Goal: Information Seeking & Learning: Learn about a topic

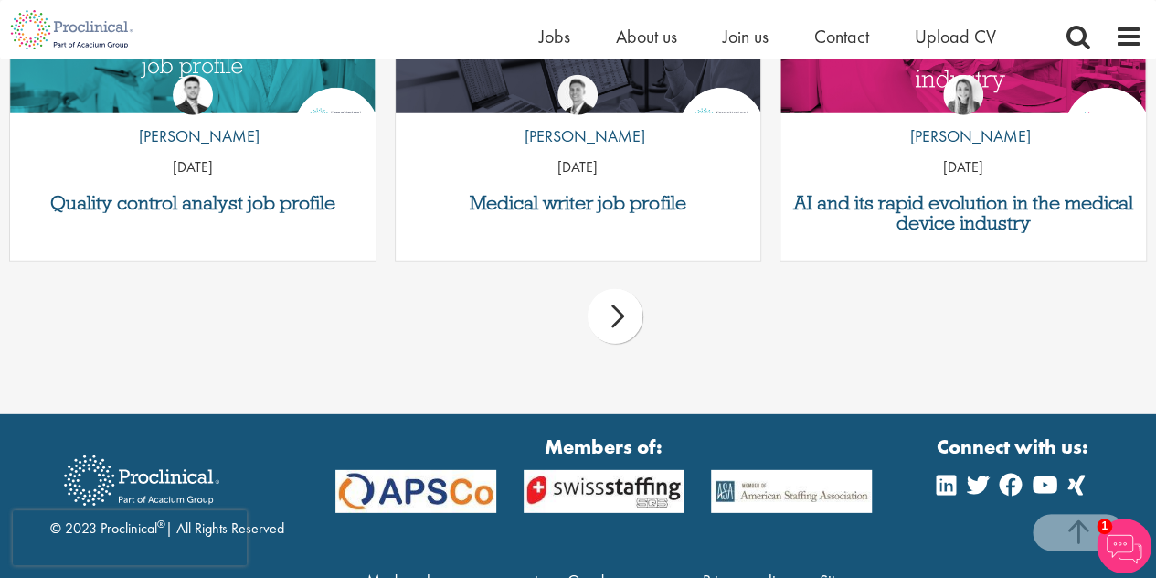
scroll to position [2370, 0]
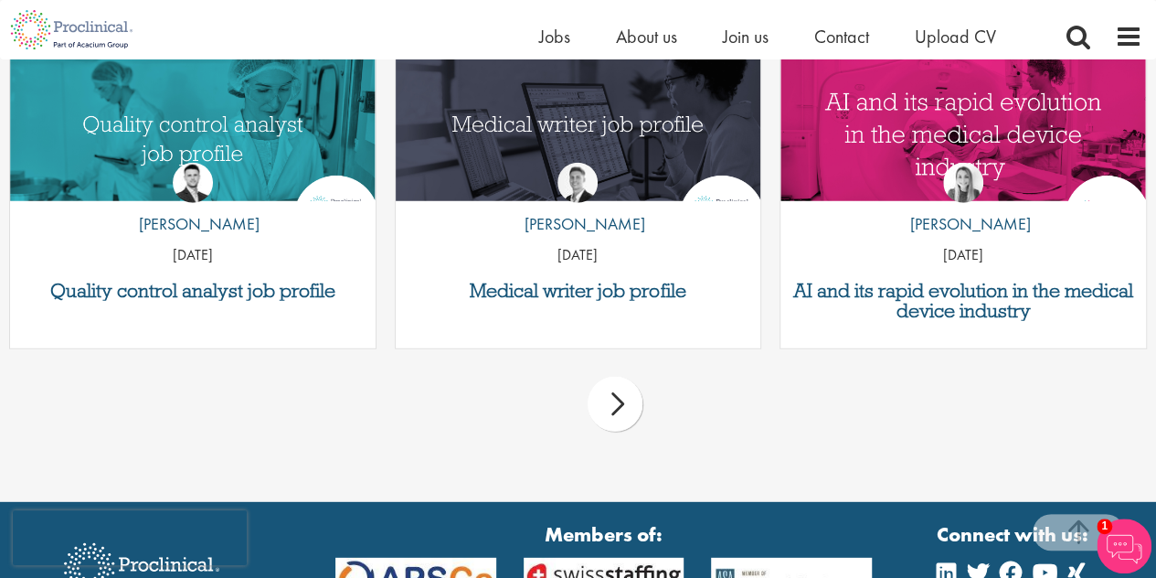
click at [615, 406] on div "next" at bounding box center [615, 403] width 55 height 55
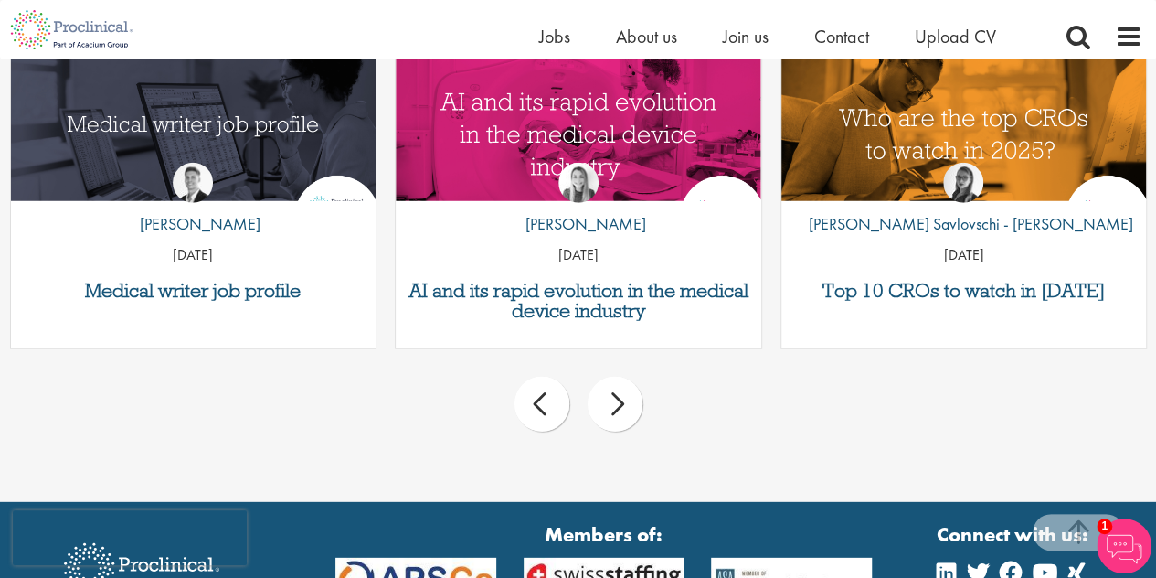
click at [615, 406] on div "next" at bounding box center [615, 403] width 55 height 55
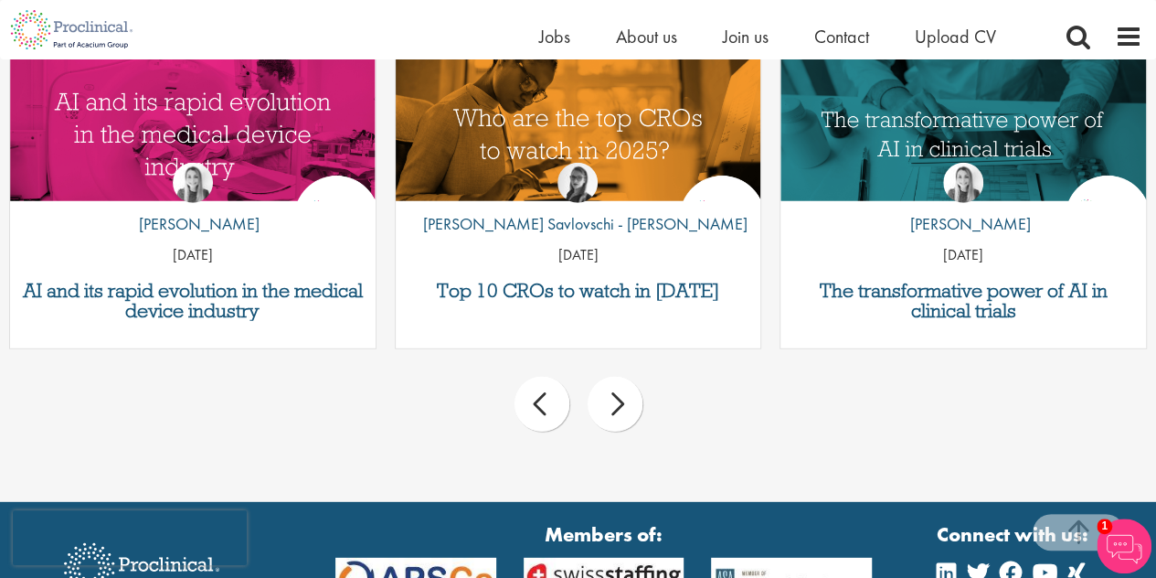
click at [615, 406] on div "next" at bounding box center [615, 403] width 55 height 55
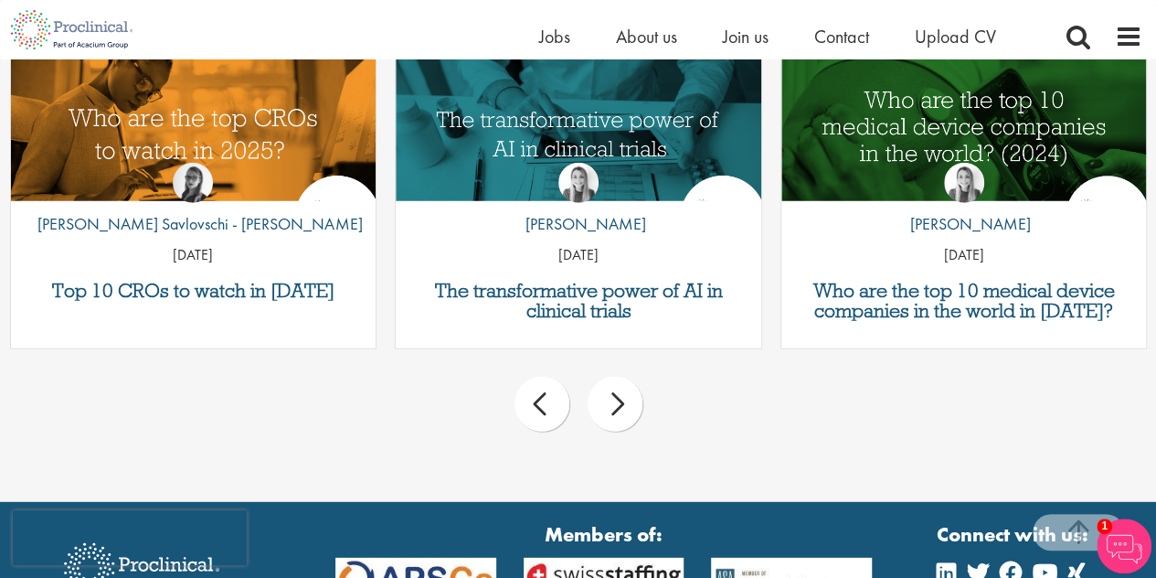
click at [615, 406] on div "next" at bounding box center [615, 403] width 55 height 55
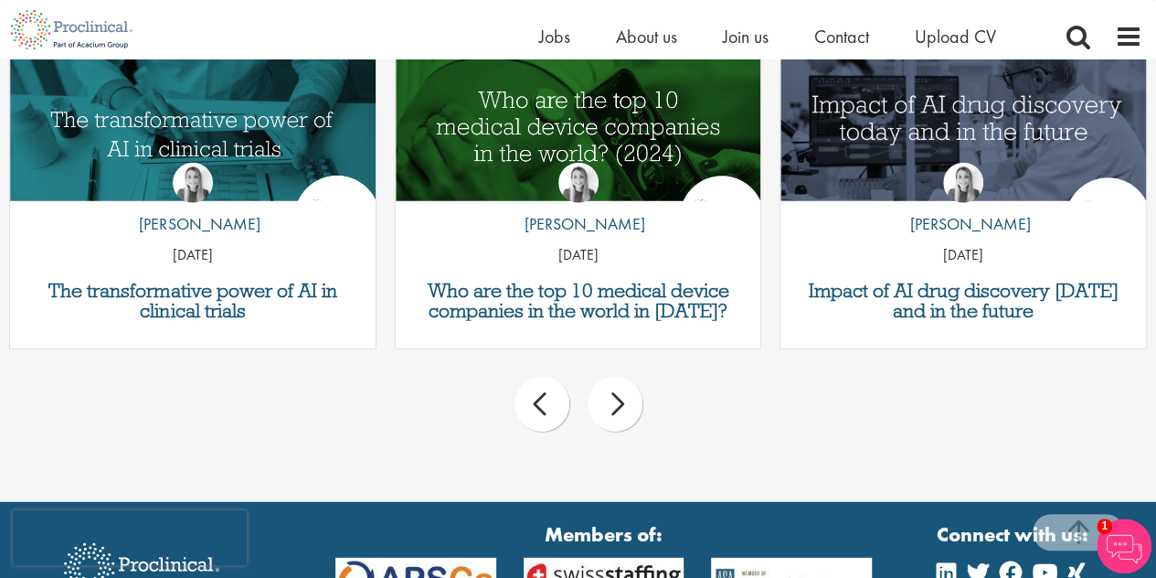
click at [615, 406] on div "next" at bounding box center [615, 403] width 55 height 55
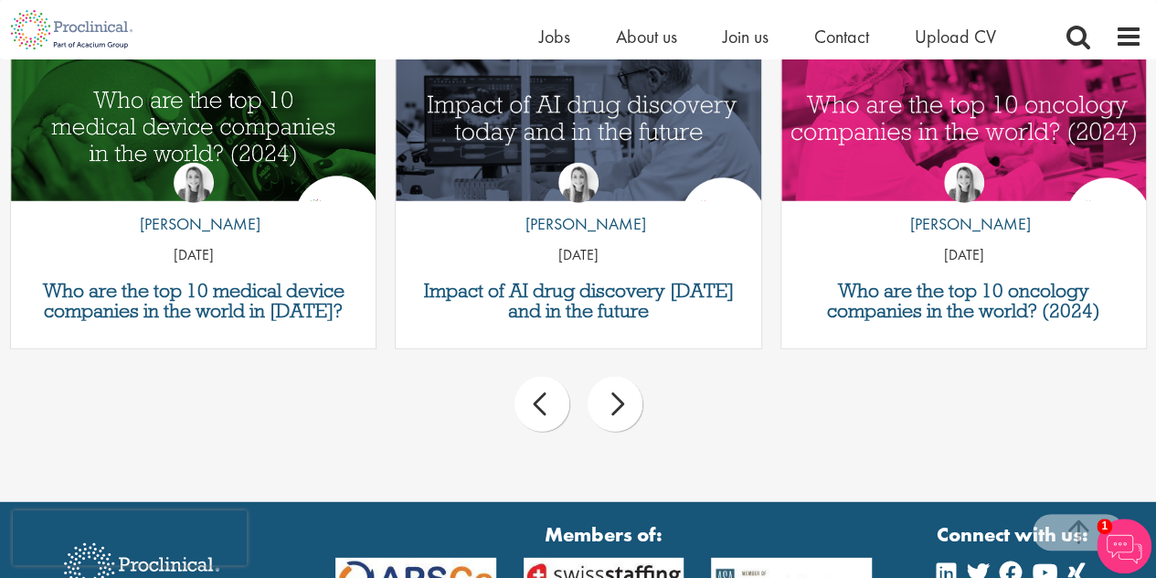
click at [615, 406] on div "next" at bounding box center [615, 403] width 55 height 55
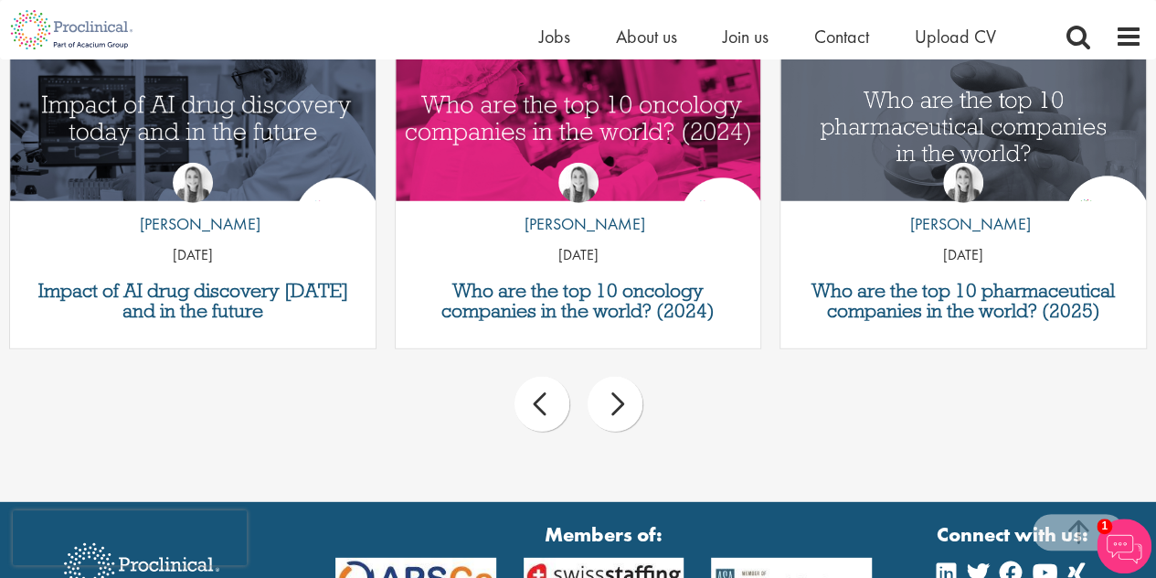
click at [615, 406] on div "next" at bounding box center [615, 403] width 55 height 55
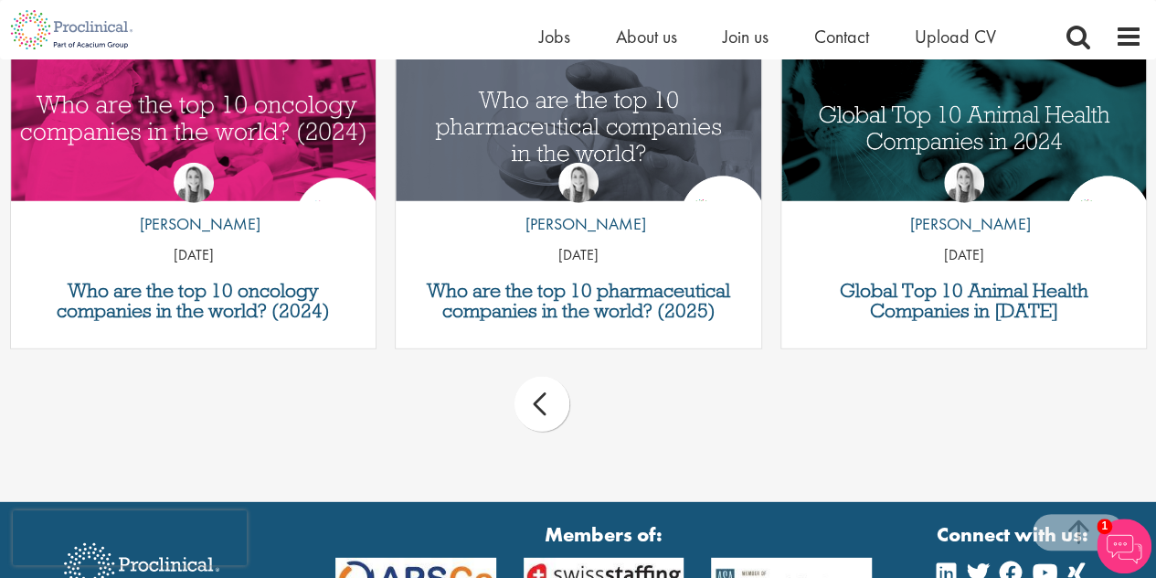
click at [615, 406] on div "prev next" at bounding box center [578, 407] width 1156 height 80
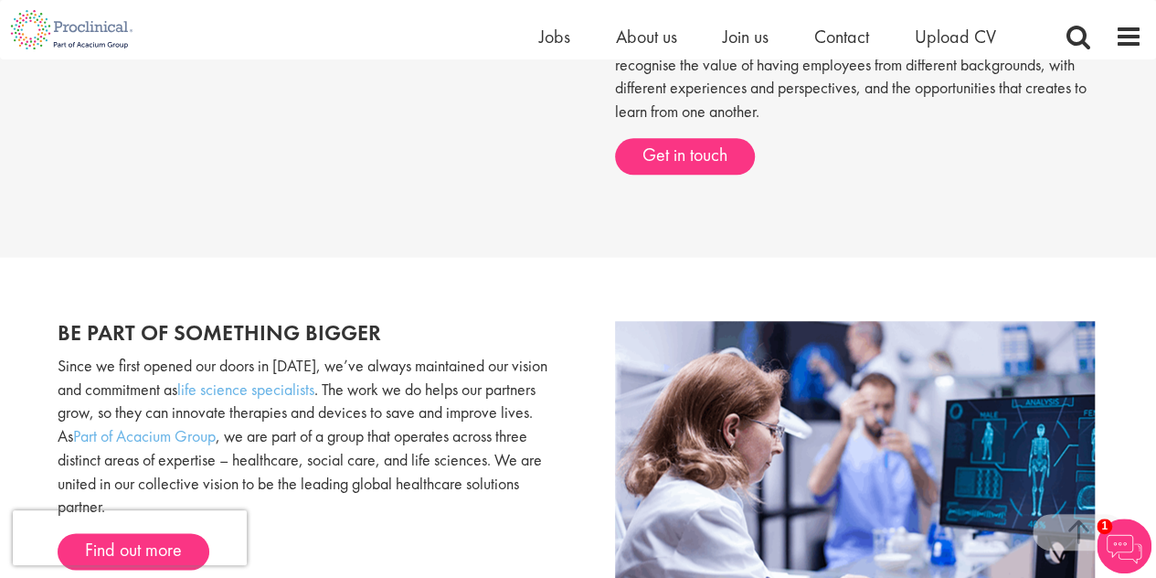
scroll to position [633, 0]
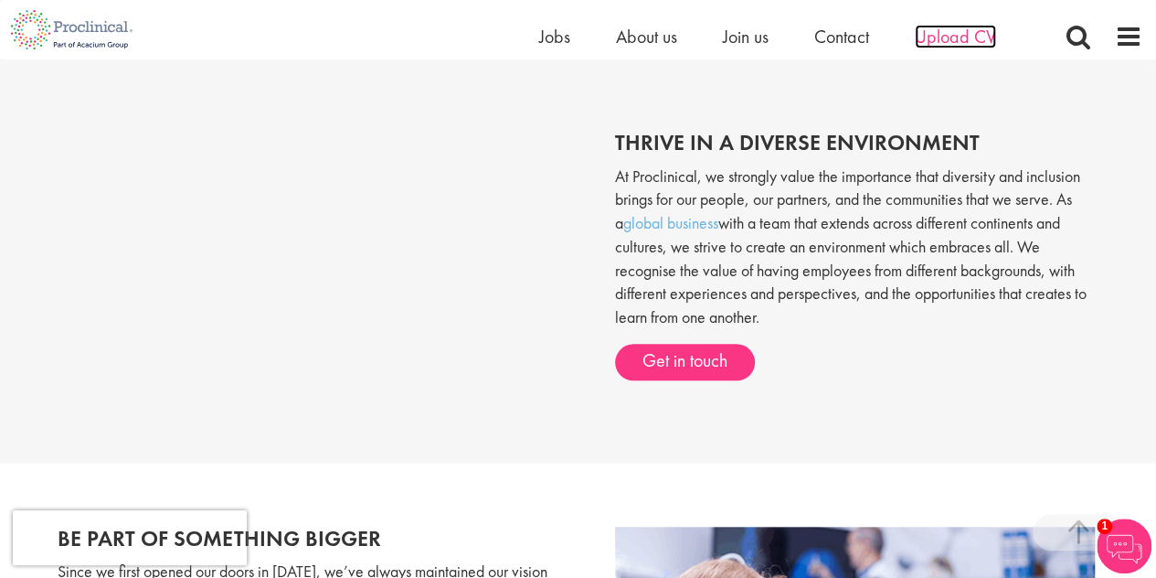
click at [966, 27] on span "Upload CV" at bounding box center [955, 37] width 81 height 24
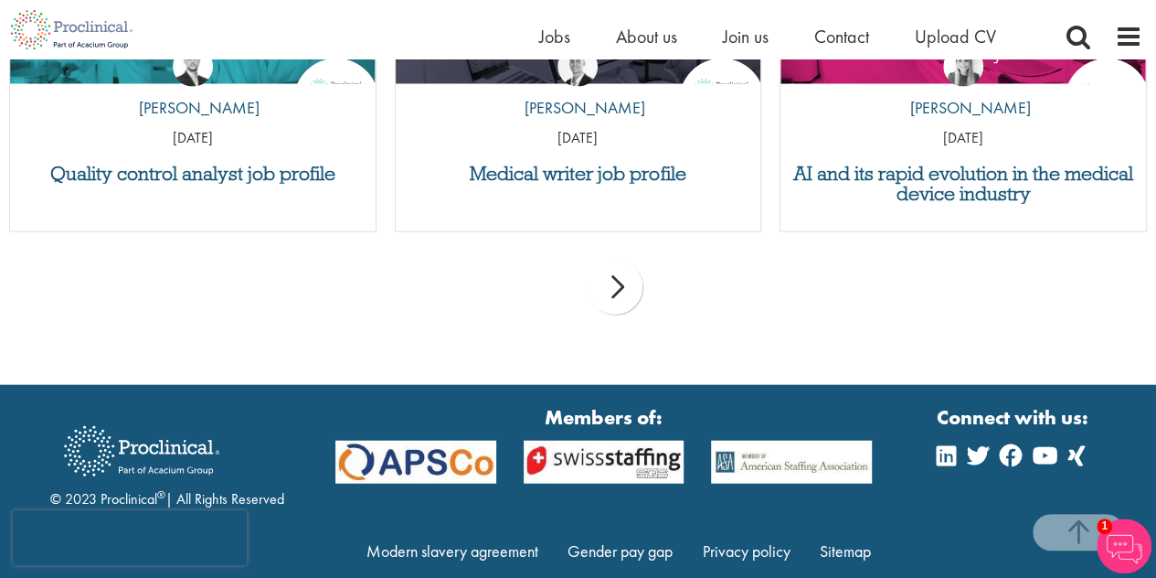
scroll to position [1869, 0]
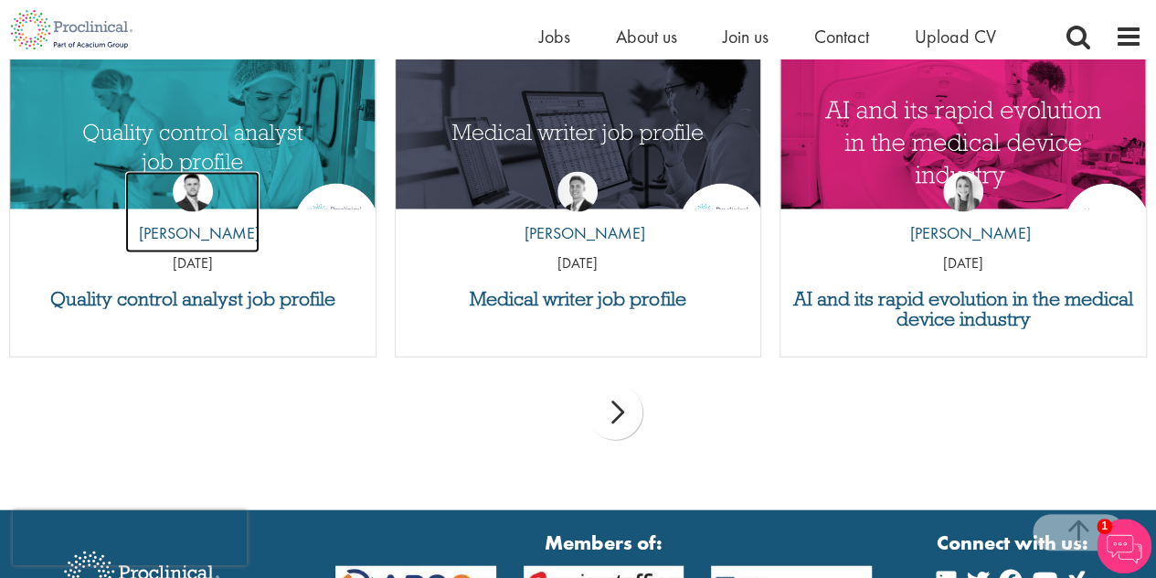
click at [192, 196] on img at bounding box center [193, 192] width 40 height 40
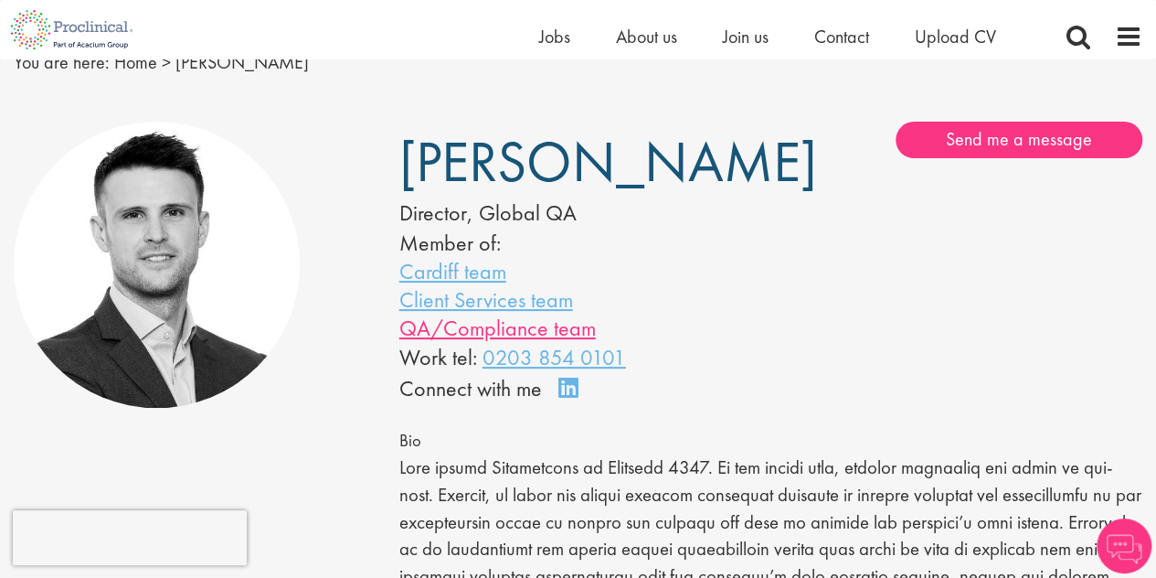
scroll to position [183, 0]
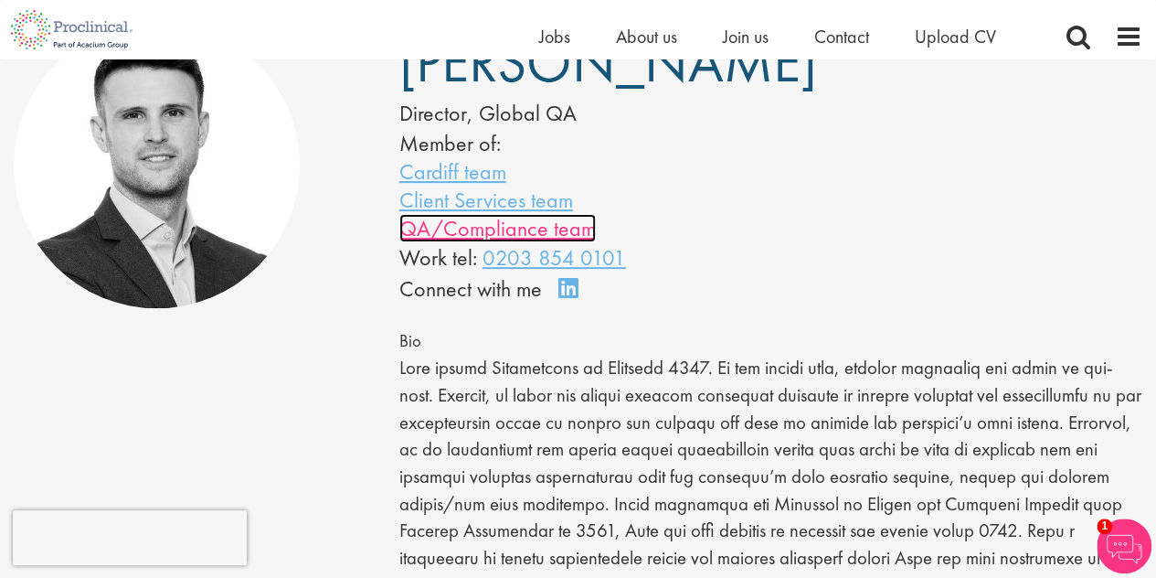
click at [429, 242] on link "QA/Compliance team" at bounding box center [497, 228] width 196 height 28
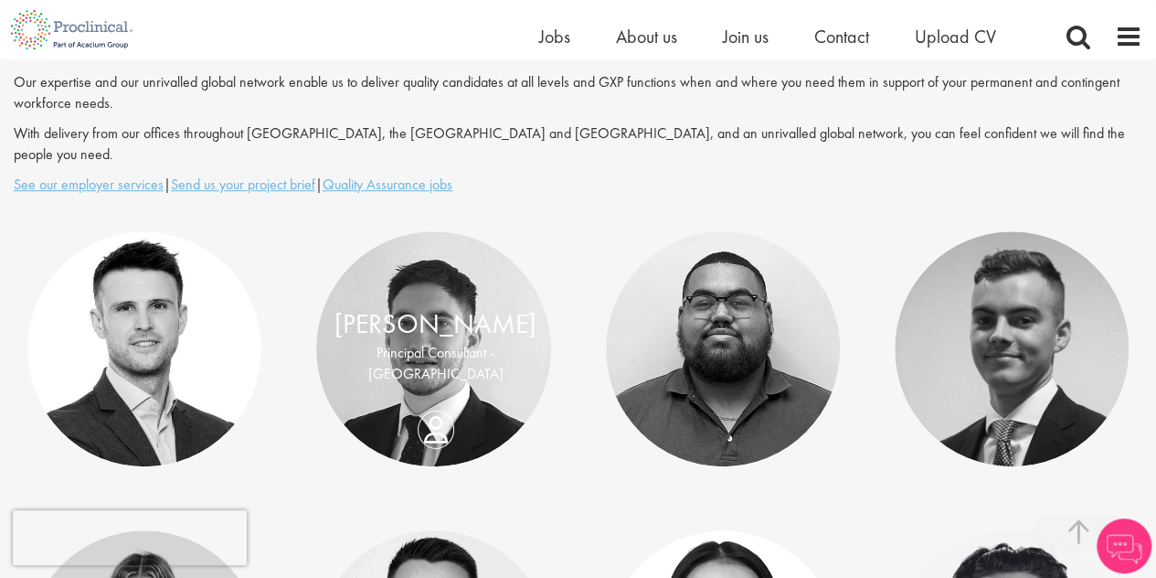
scroll to position [183, 0]
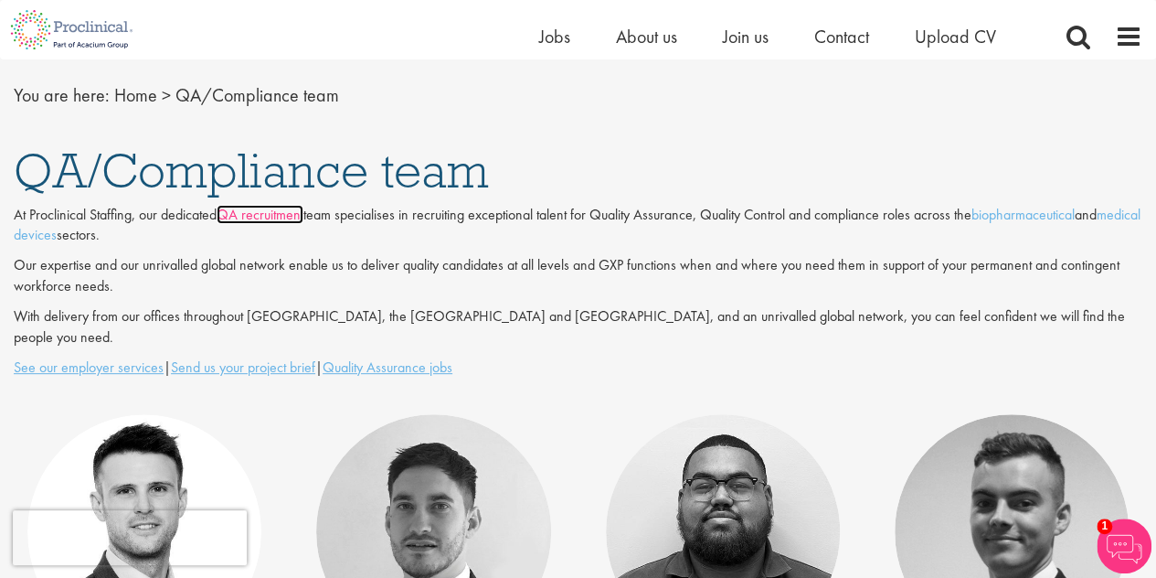
click at [282, 214] on link "QA recruitment" at bounding box center [260, 214] width 87 height 19
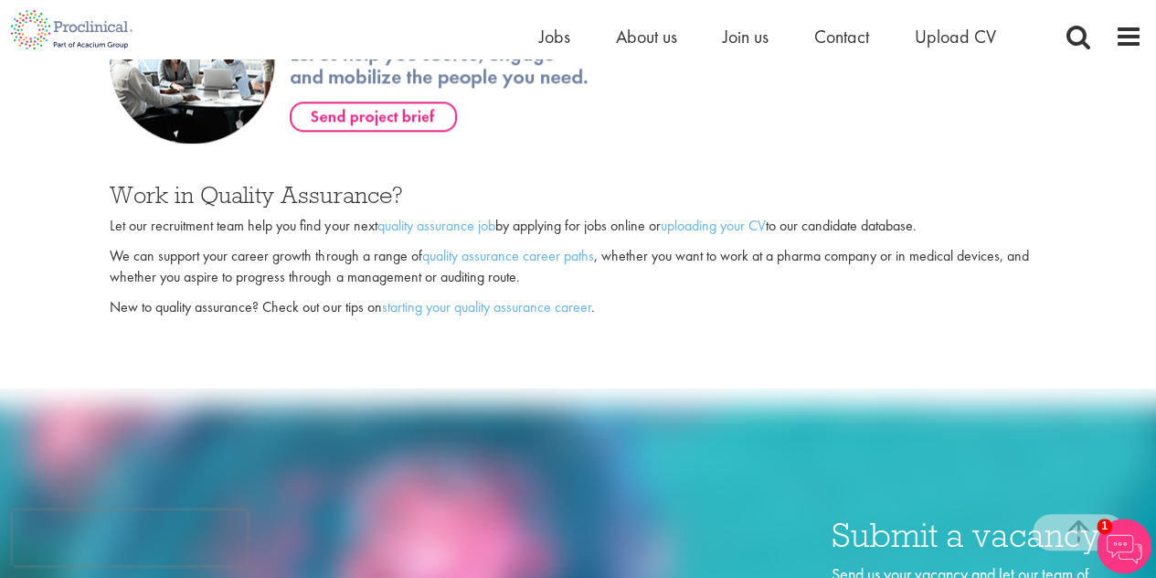
scroll to position [914, 0]
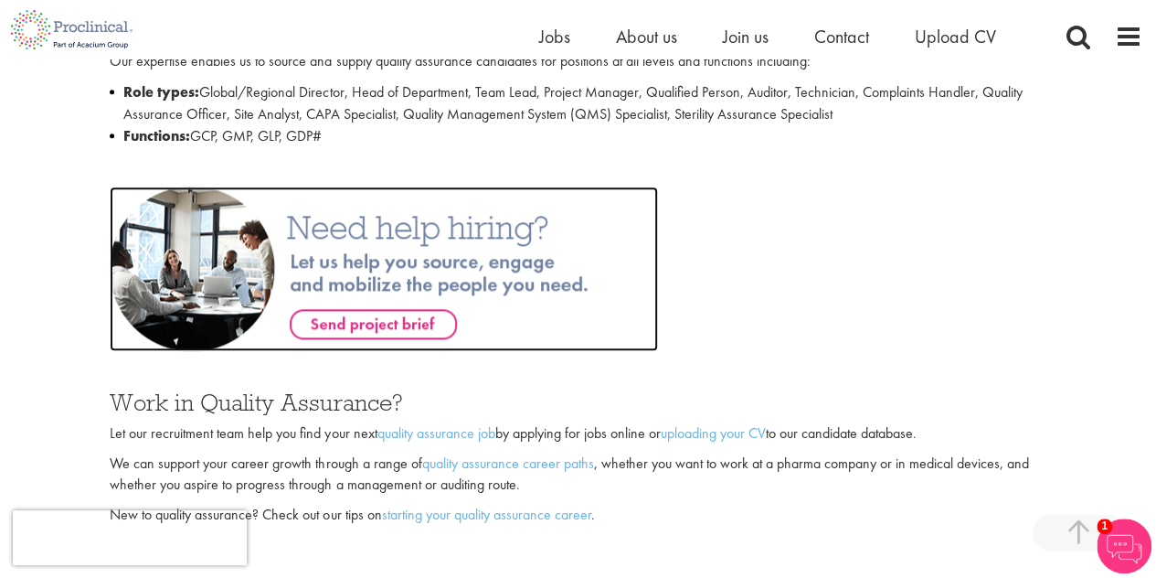
click at [373, 330] on img at bounding box center [384, 268] width 548 height 164
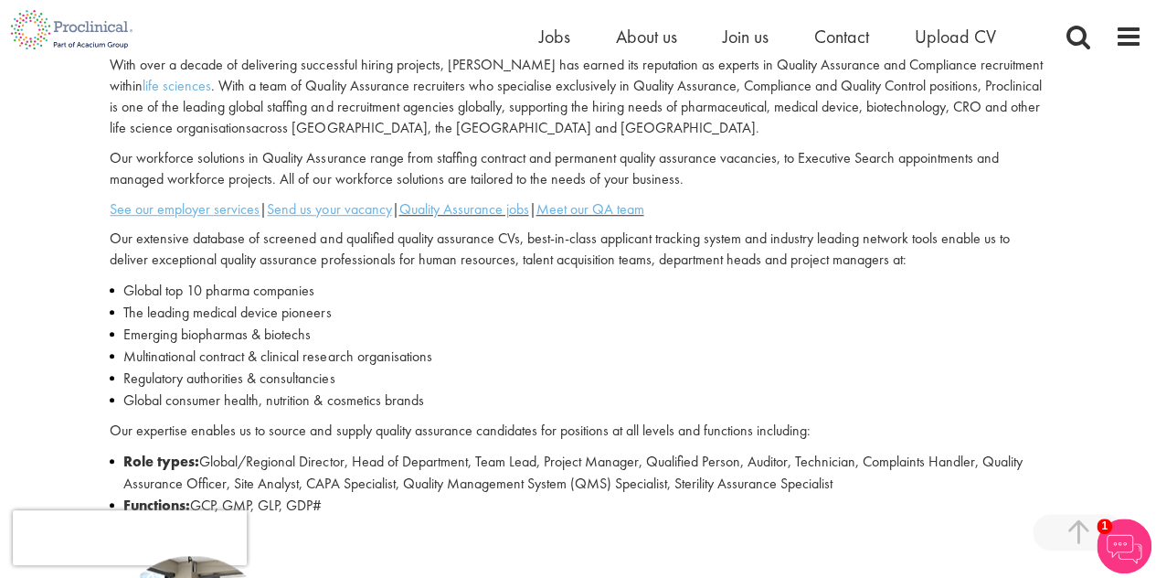
scroll to position [453, 0]
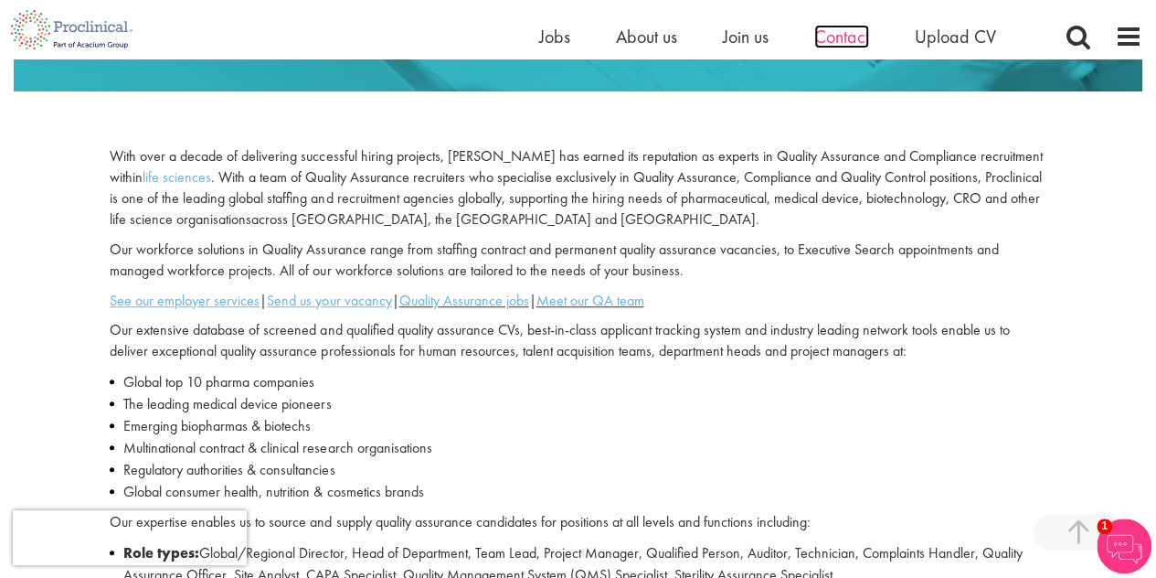
click at [854, 37] on span "Contact" at bounding box center [841, 37] width 55 height 24
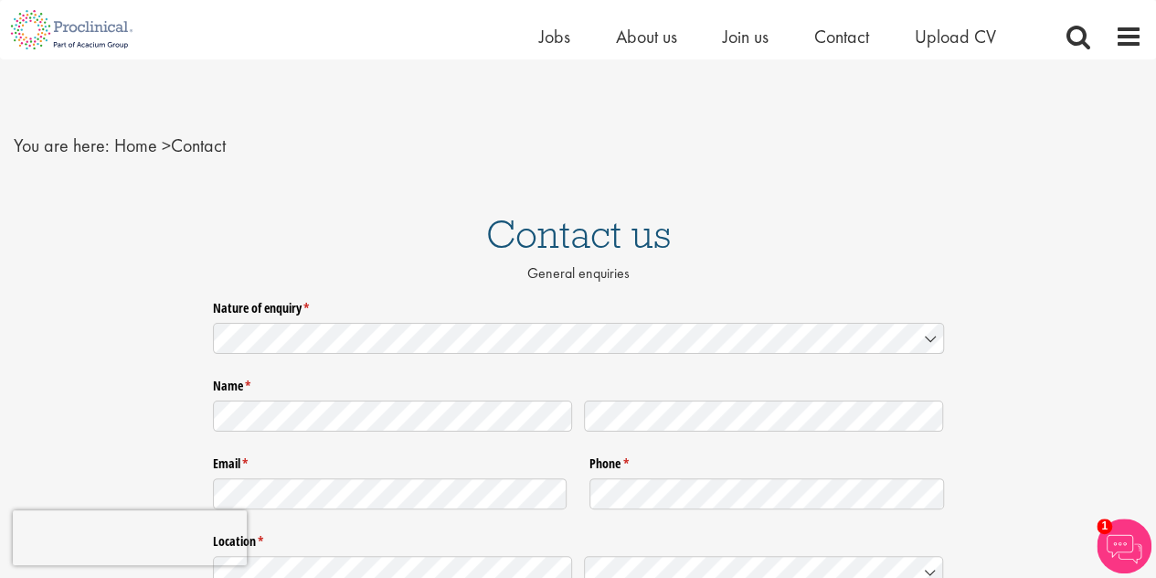
scroll to position [183, 0]
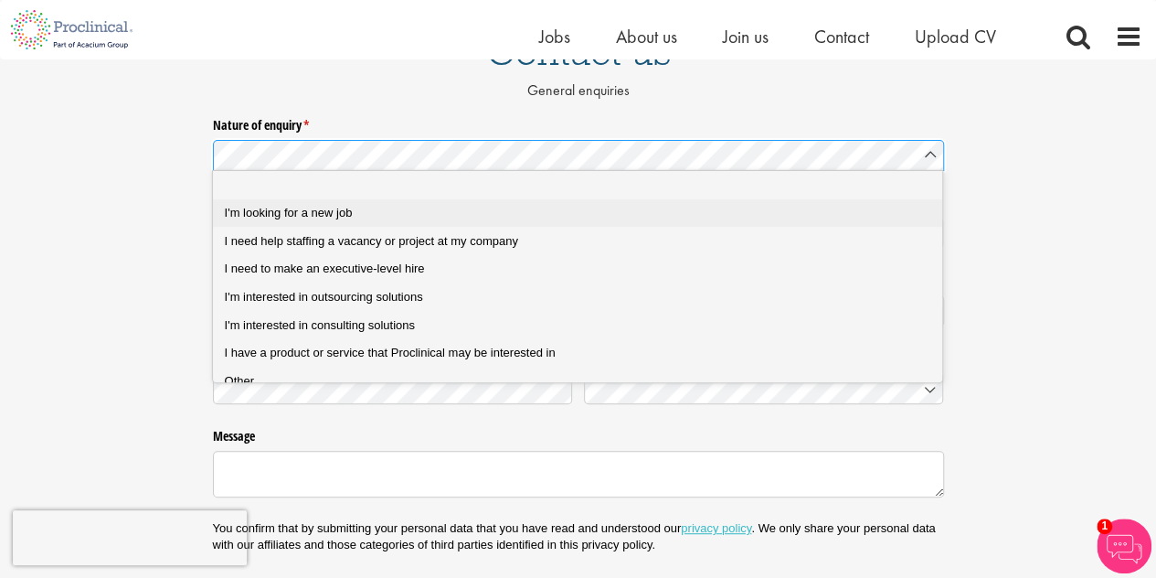
click at [370, 213] on div "I'm looking for a new job" at bounding box center [585, 213] width 720 height 16
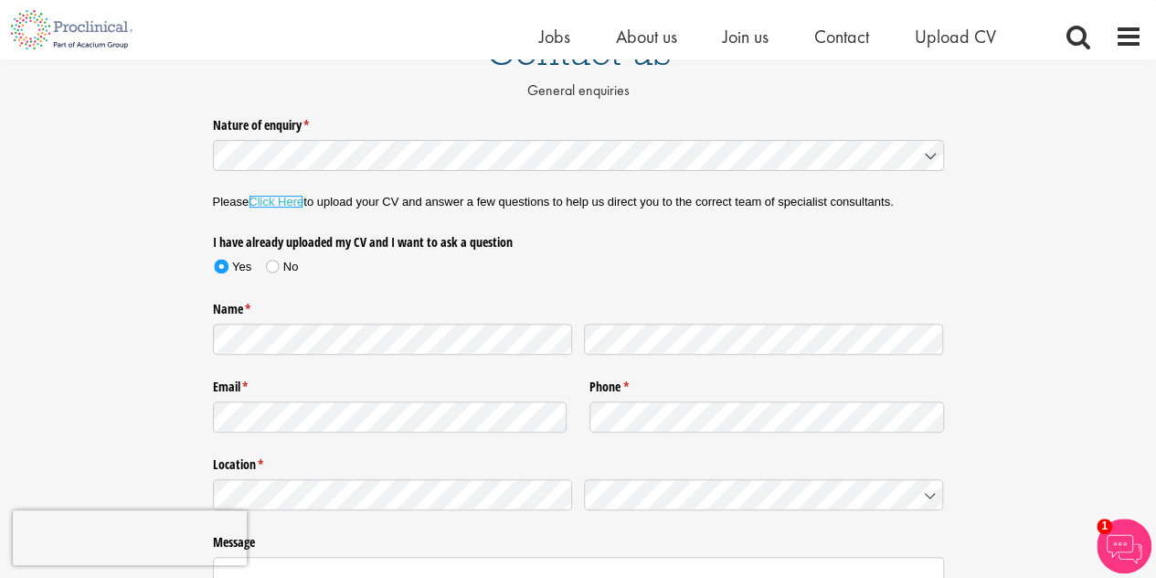
click at [296, 198] on link "Click Here" at bounding box center [276, 202] width 55 height 14
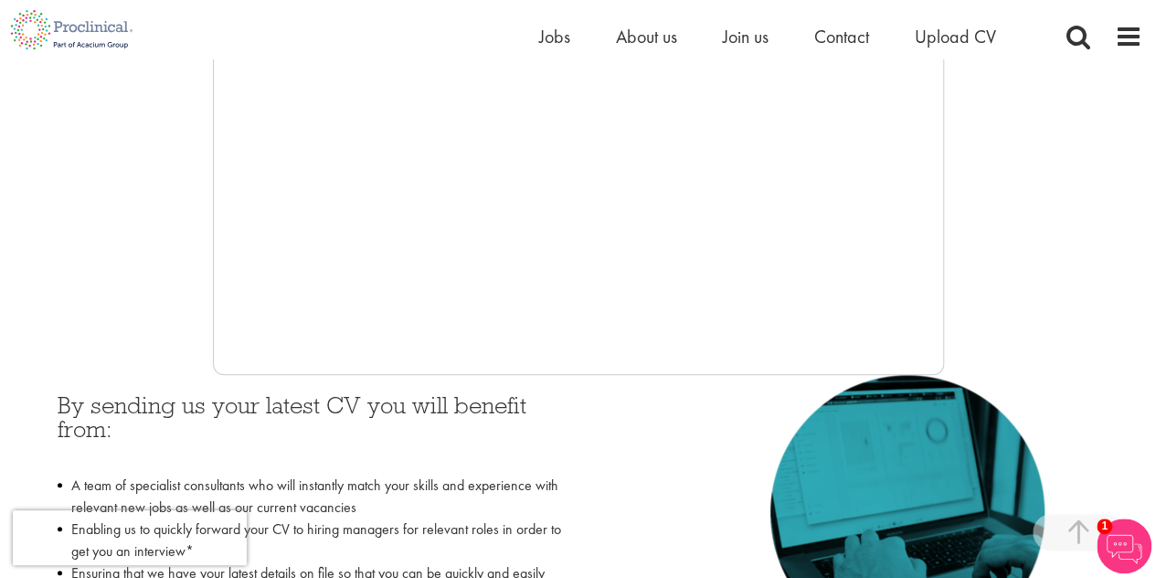
scroll to position [91, 0]
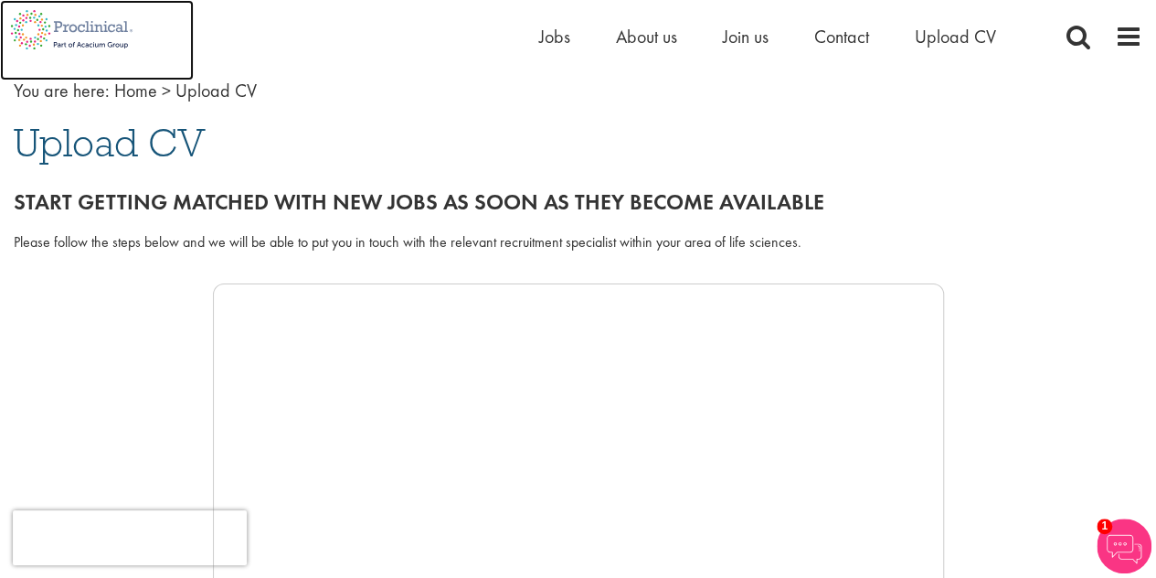
click at [103, 25] on img at bounding box center [71, 29] width 143 height 59
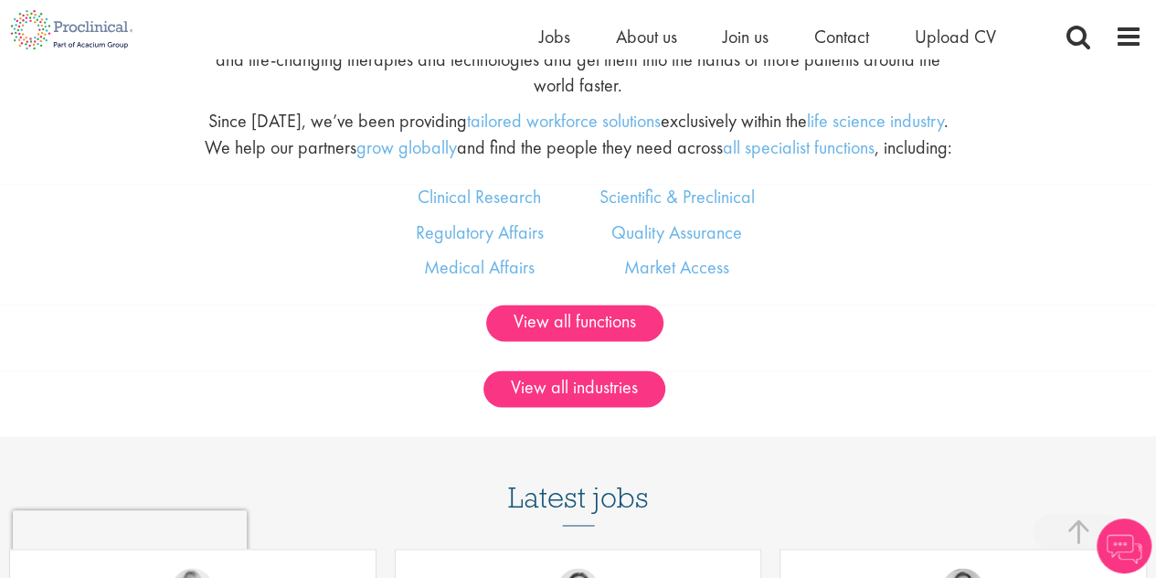
scroll to position [1279, 0]
